Goal: Task Accomplishment & Management: Use online tool/utility

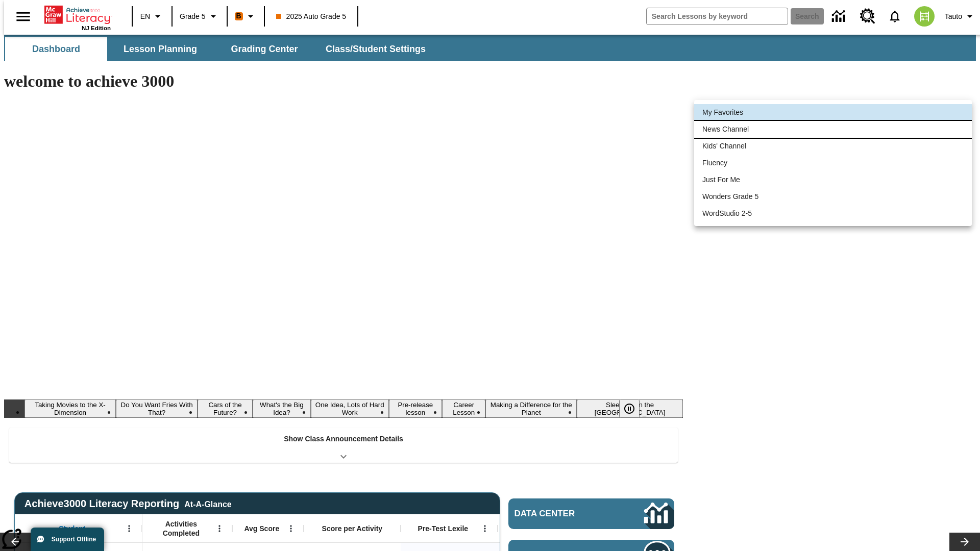
click at [833, 129] on li "News Channel" at bounding box center [833, 129] width 278 height 17
type input "120"
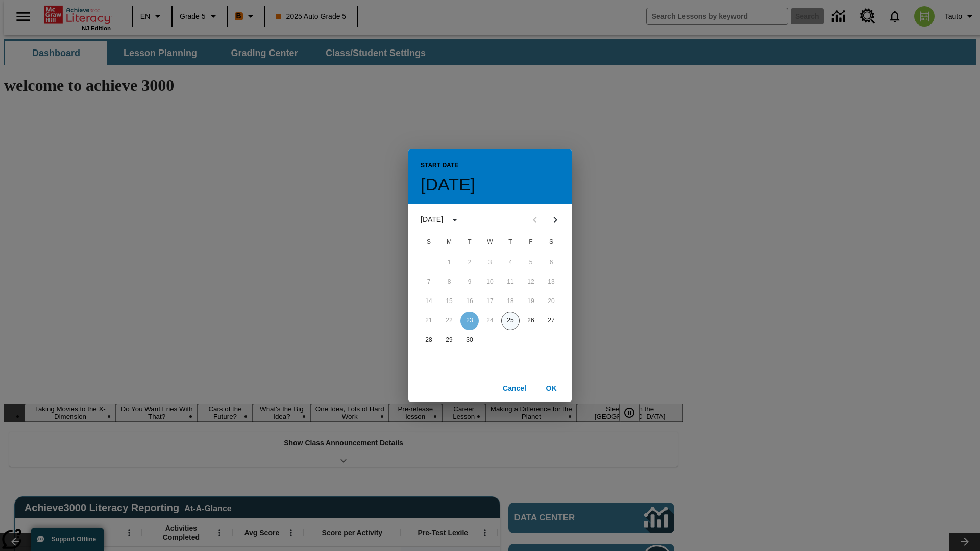
click at [510, 320] on button "25" at bounding box center [510, 321] width 18 height 18
click at [551, 388] on button "OK" at bounding box center [551, 388] width 33 height 19
